Goal: Find specific page/section: Find specific page/section

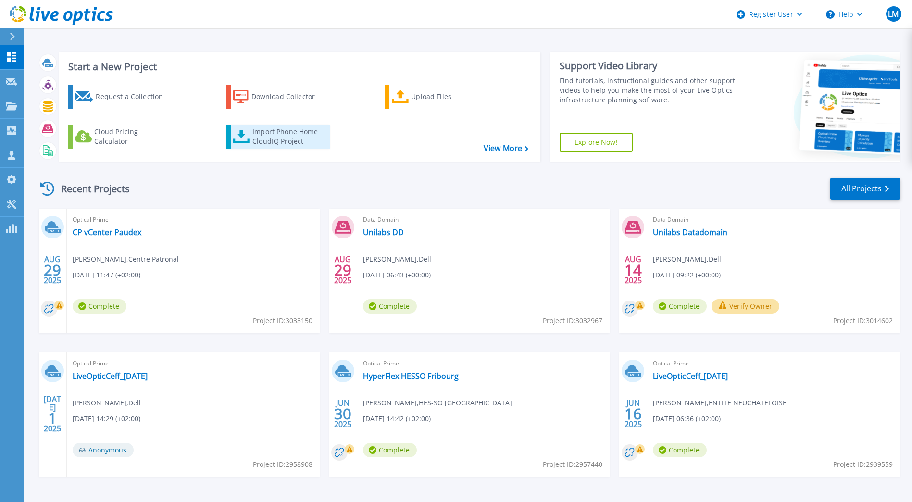
click at [289, 133] on div "Import Phone Home CloudIQ Project" at bounding box center [289, 136] width 75 height 19
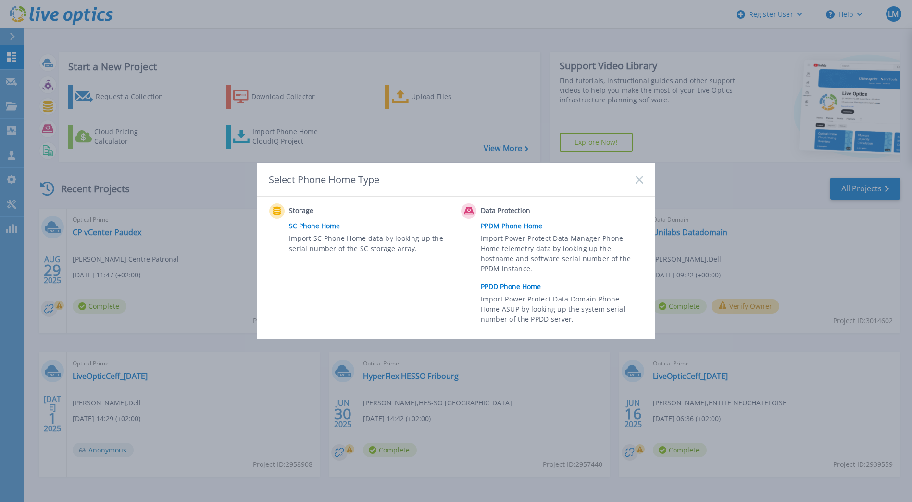
click at [639, 180] on rect at bounding box center [639, 179] width 8 height 8
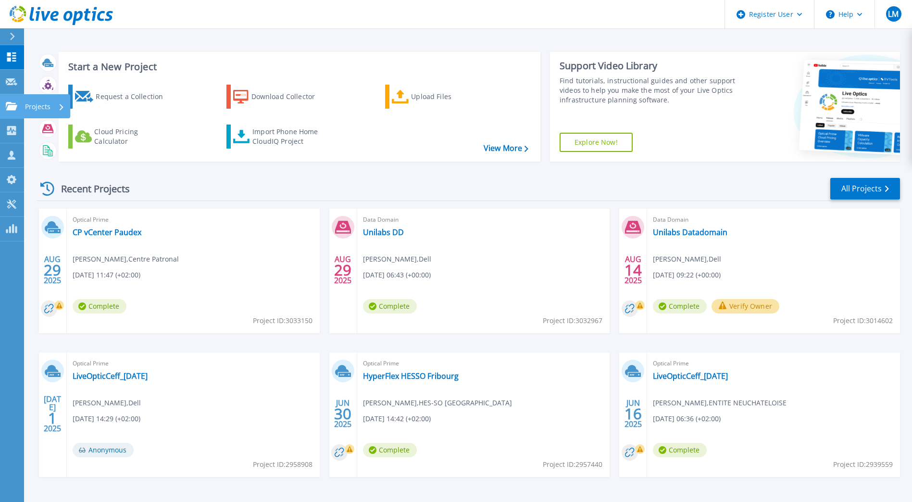
click at [11, 106] on icon at bounding box center [12, 106] width 12 height 8
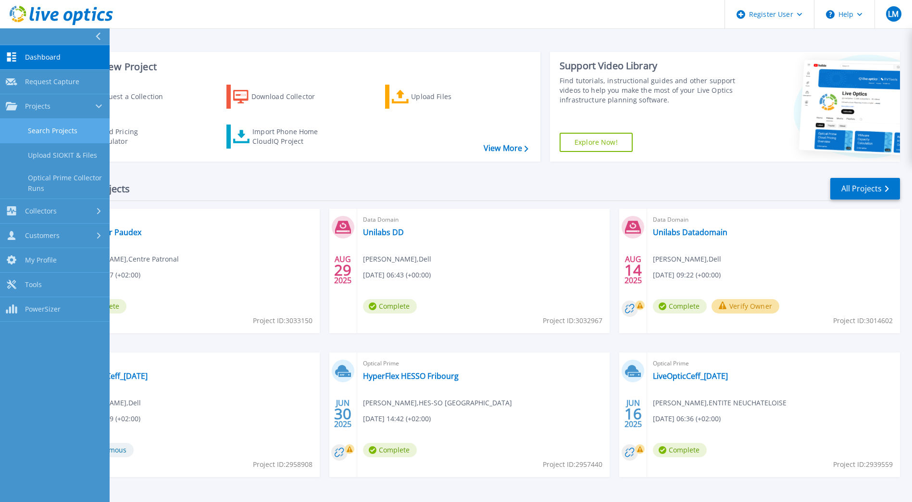
click at [62, 136] on link "Search Projects" at bounding box center [55, 131] width 110 height 25
